Goal: Find specific page/section: Find specific page/section

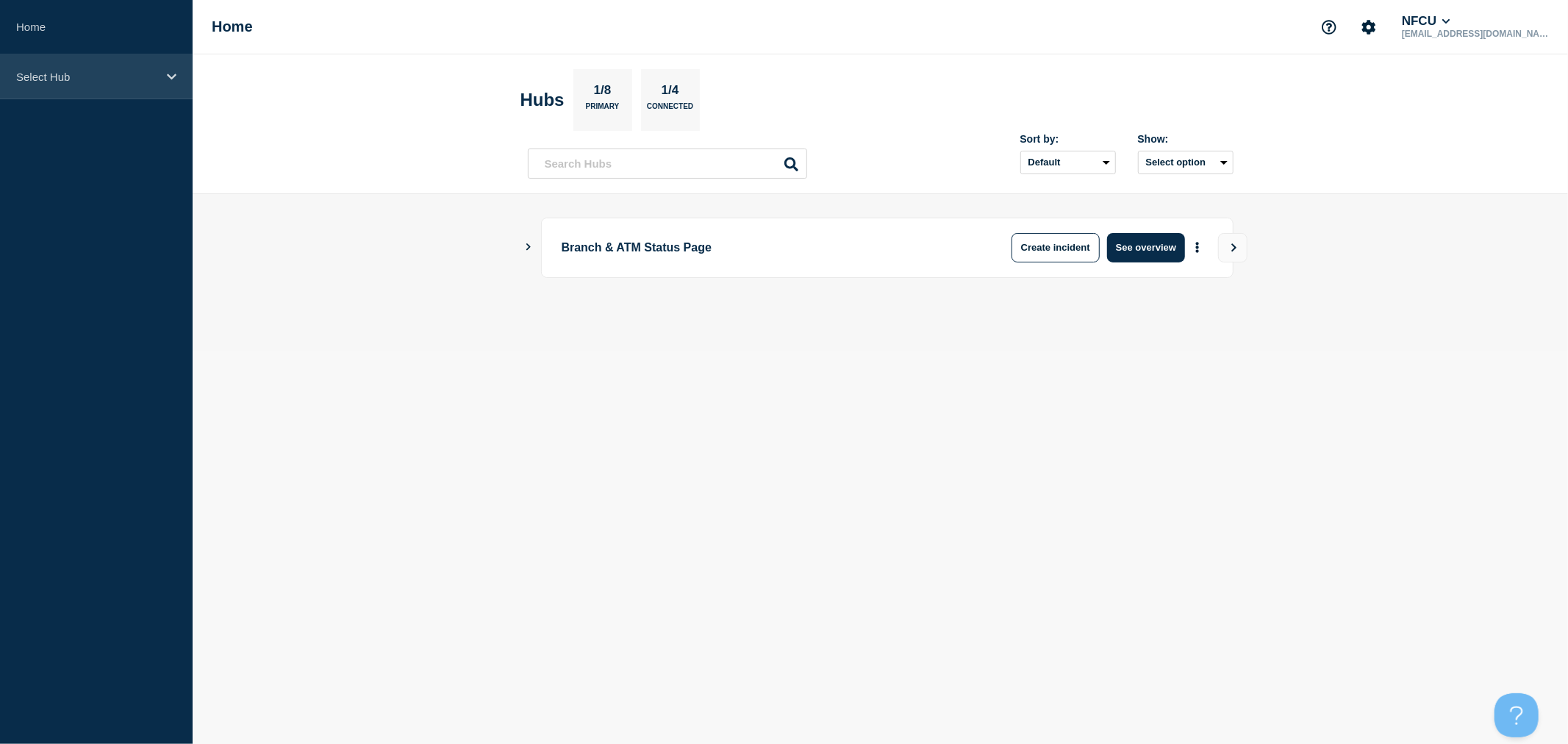
click at [152, 94] on div "Select Hub" at bounding box center [96, 77] width 193 height 45
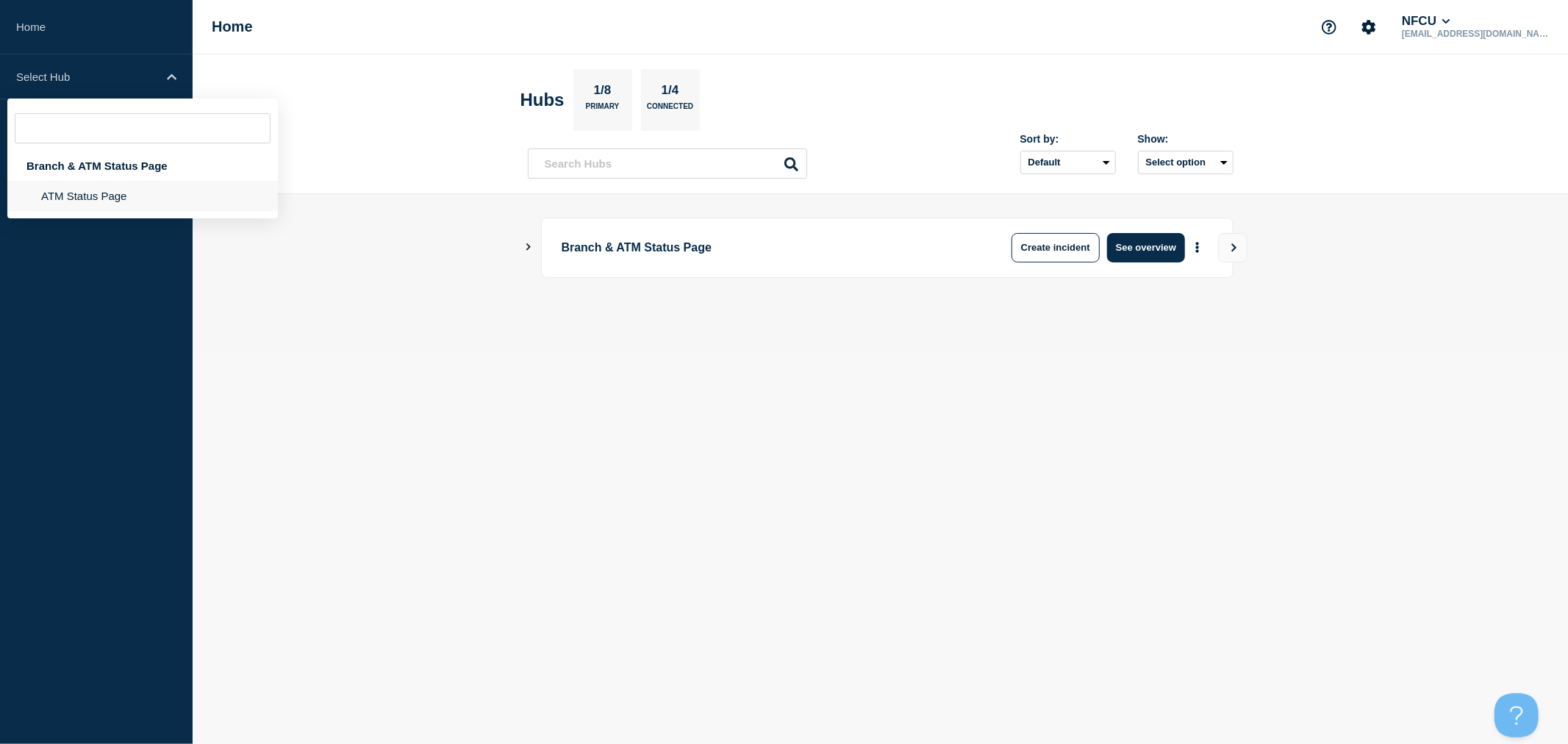
click at [125, 194] on li "ATM Status Page" at bounding box center [142, 196] width 270 height 30
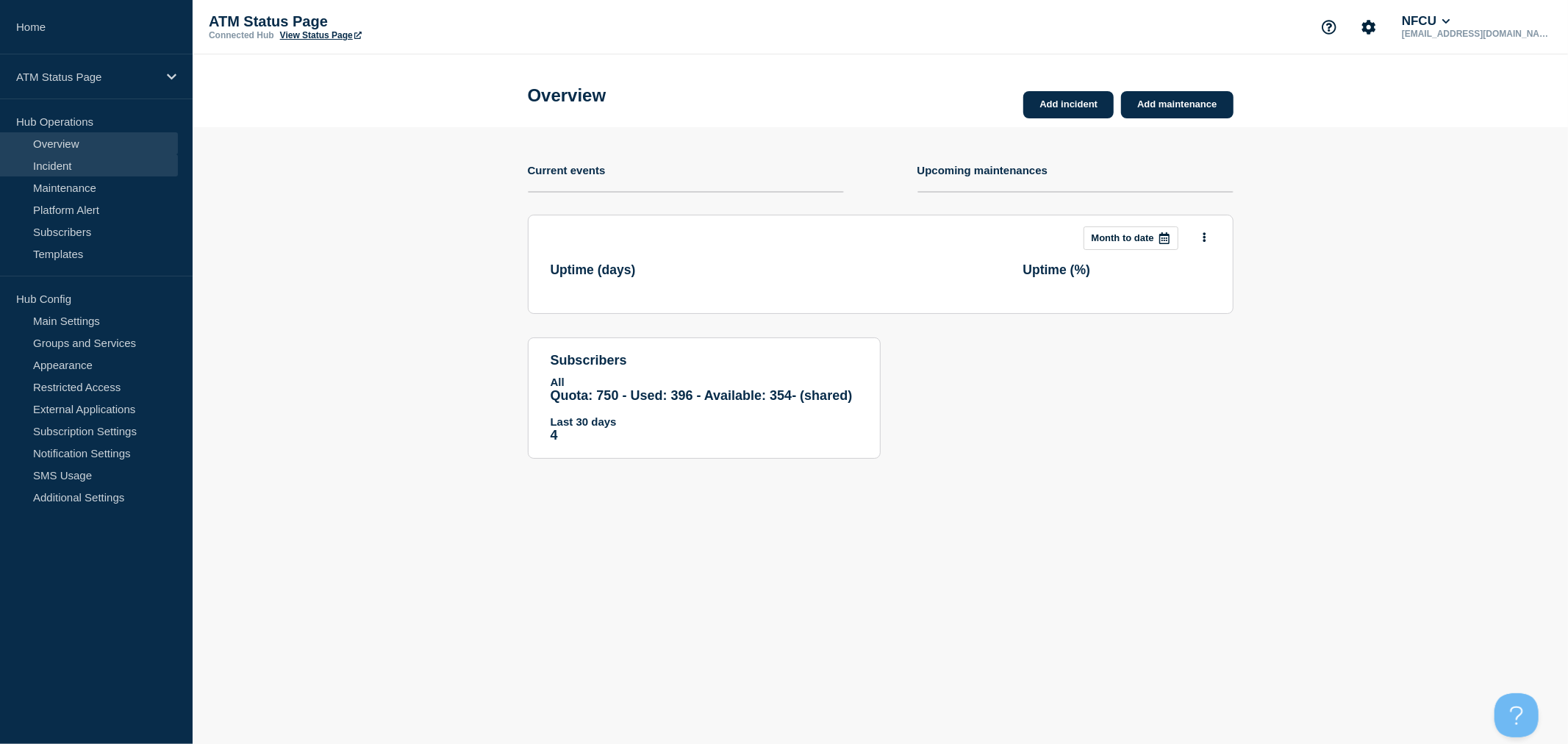
click at [101, 165] on link "Incident" at bounding box center [88, 165] width 178 height 22
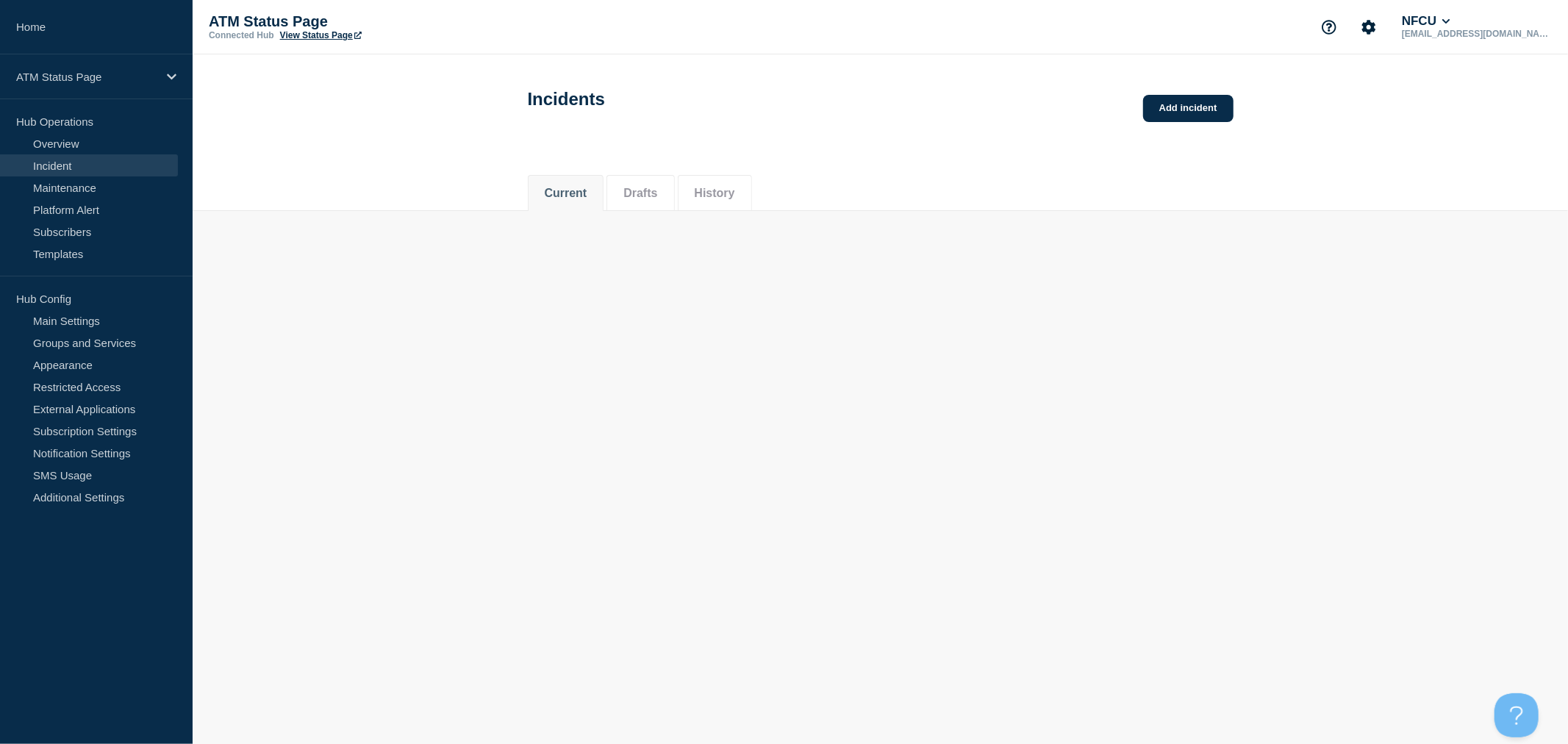
click at [785, 186] on div "Current Drafts History" at bounding box center [880, 185] width 706 height 50
click at [1040, 216] on div "Current Drafts History" at bounding box center [880, 201] width 706 height 50
click at [1030, 144] on div "Incidents 1049 Up 5 Affected 5 Down Add incident" at bounding box center [880, 102] width 739 height 89
click at [641, 209] on button "Drafts" at bounding box center [640, 209] width 34 height 13
click at [735, 215] on button "History" at bounding box center [715, 209] width 41 height 13
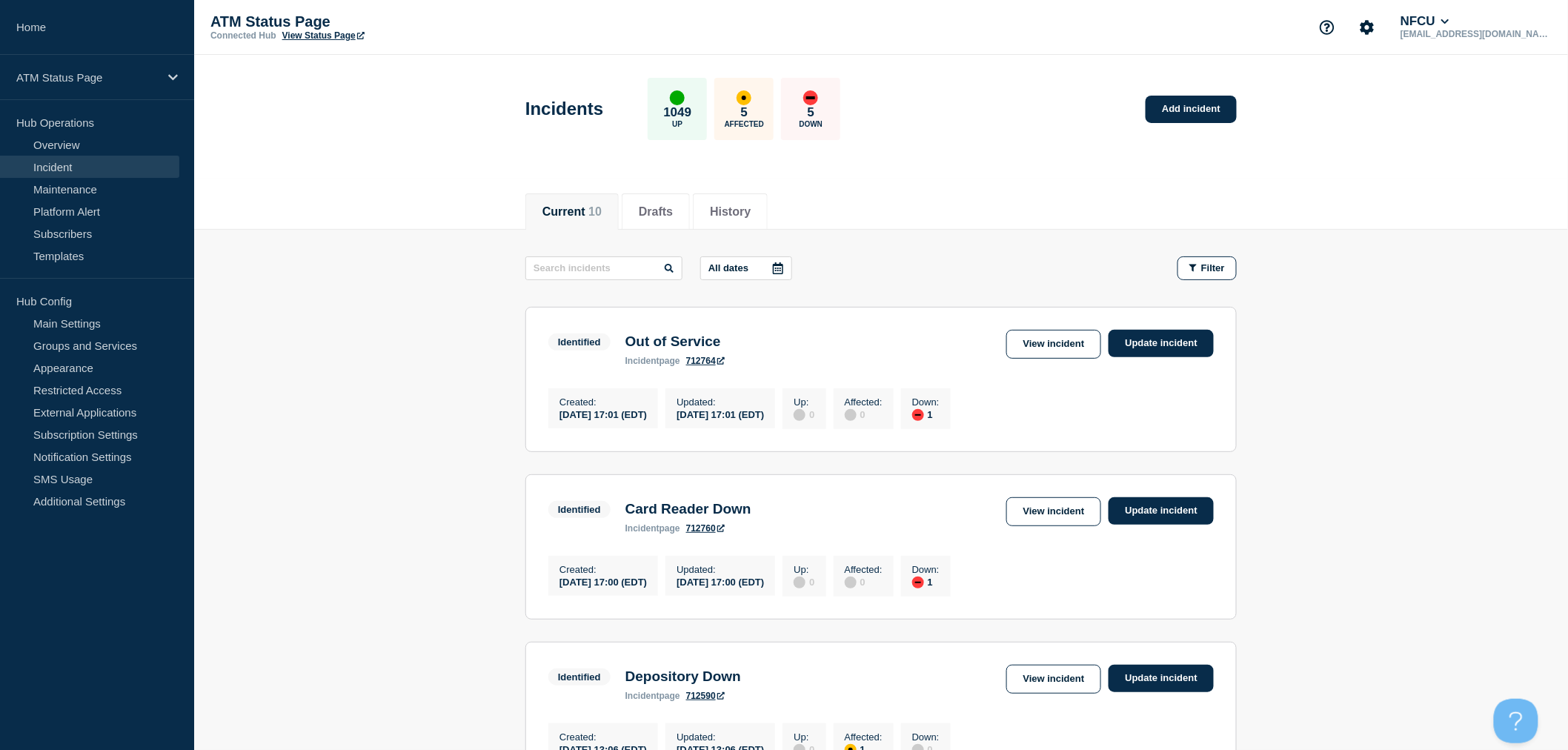
click at [561, 216] on button "Current 10" at bounding box center [572, 211] width 60 height 13
